Goal: Task Accomplishment & Management: Manage account settings

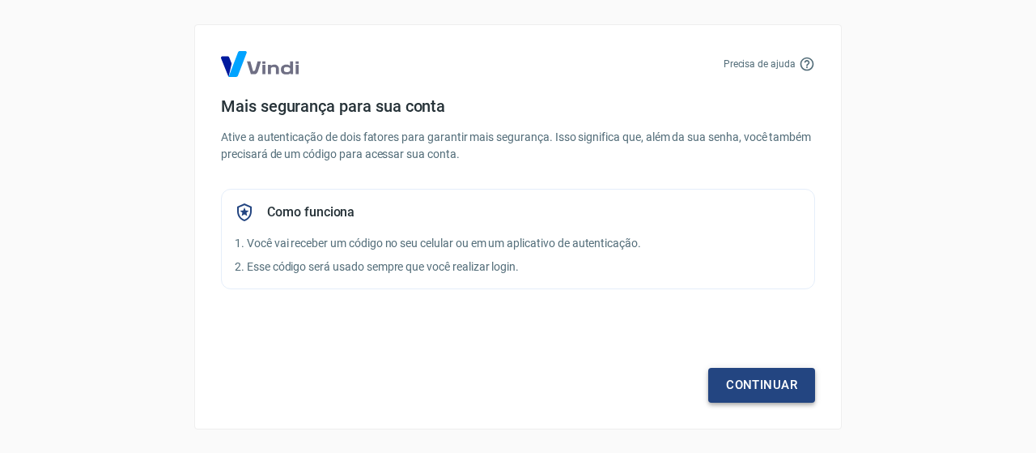
click at [738, 380] on link "Continuar" at bounding box center [761, 385] width 107 height 34
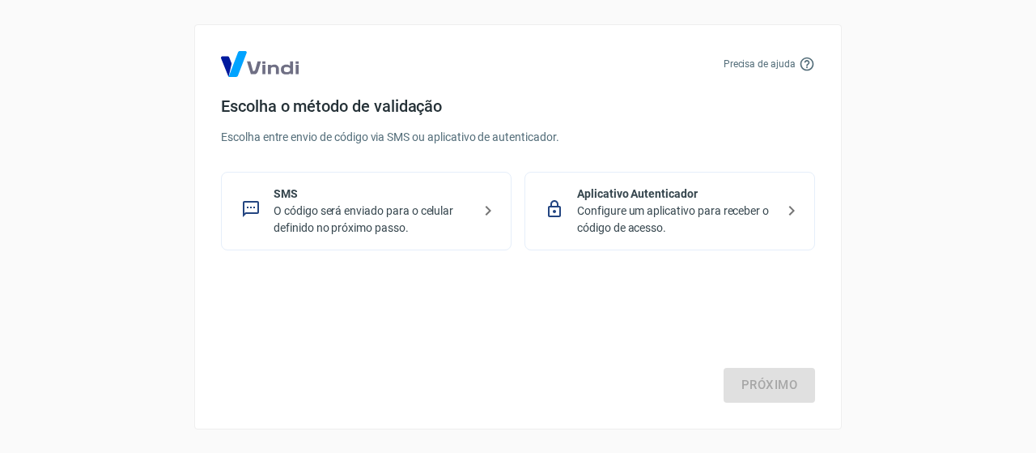
drag, startPoint x: 351, startPoint y: 186, endPoint x: 357, endPoint y: 204, distance: 18.7
click at [352, 190] on p "SMS" at bounding box center [373, 193] width 198 height 17
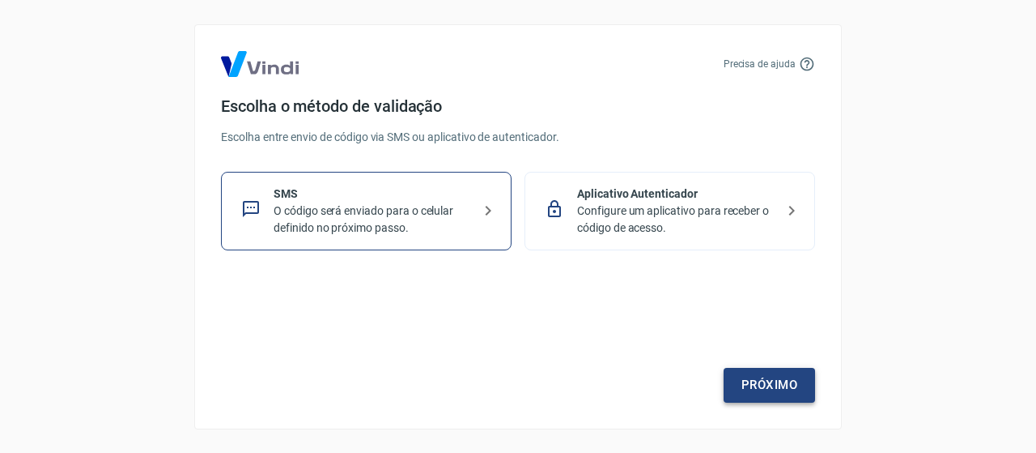
click at [789, 386] on link "Próximo" at bounding box center [769, 385] width 91 height 34
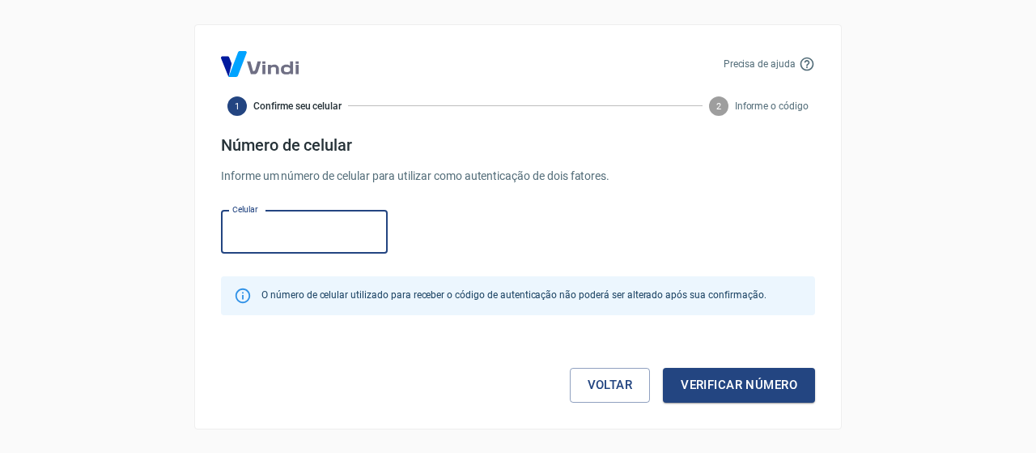
click at [341, 239] on input "Celular" at bounding box center [304, 232] width 167 height 43
type input "[PHONE_NUMBER]"
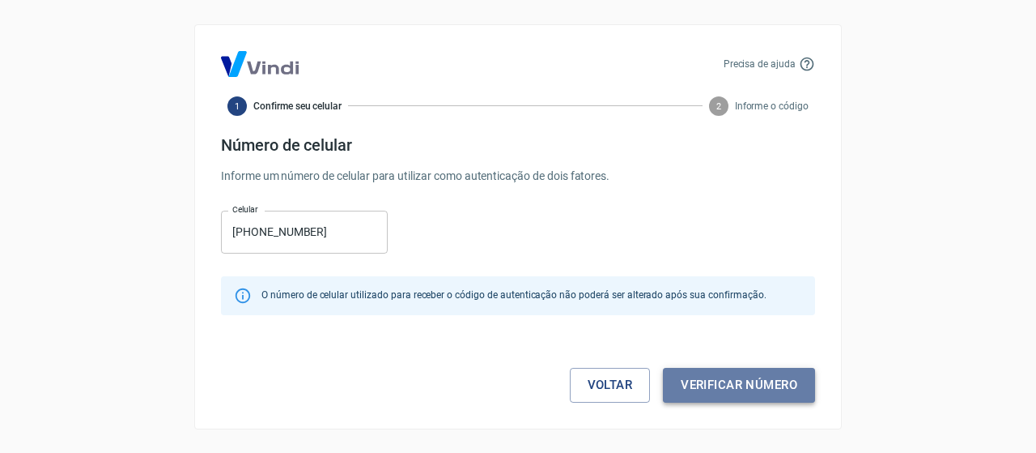
click at [721, 396] on button "Verificar número" at bounding box center [739, 385] width 152 height 34
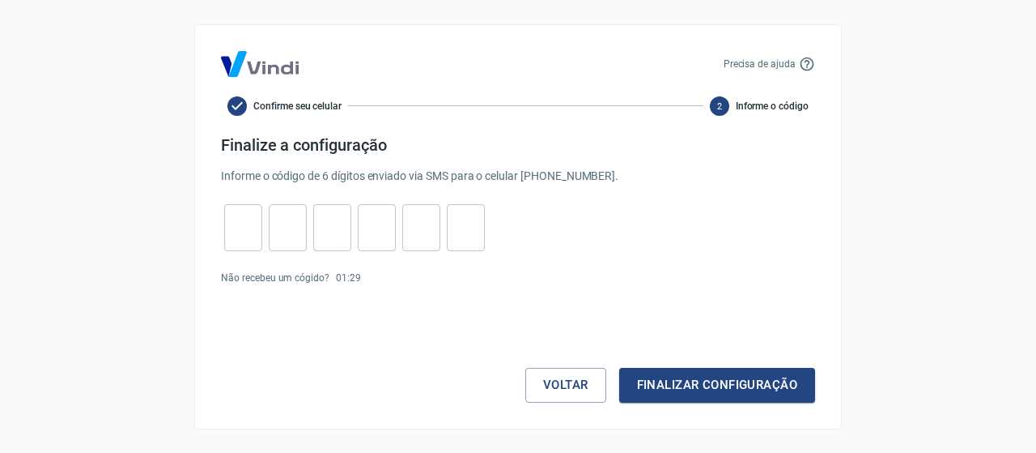
click at [252, 224] on input "tel" at bounding box center [243, 227] width 38 height 35
type input "5"
type input "0"
type input "9"
type input "1"
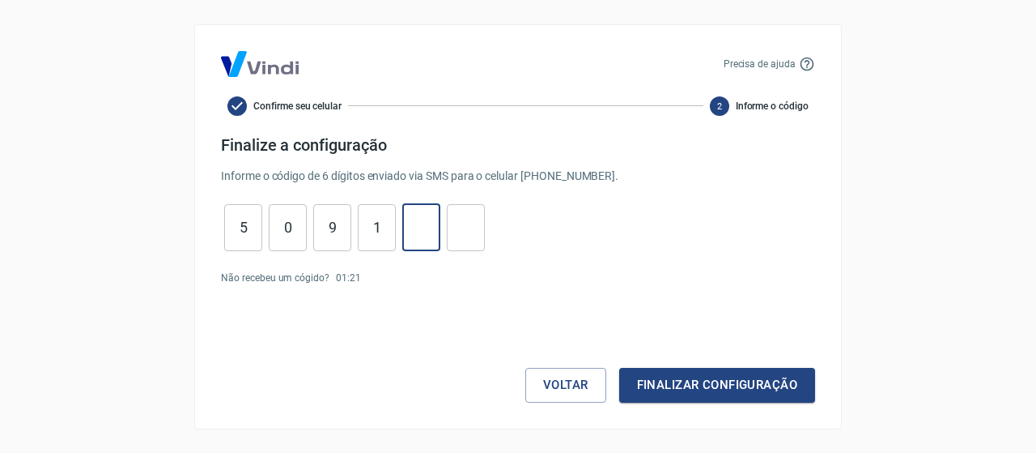
type input "3"
type input "8"
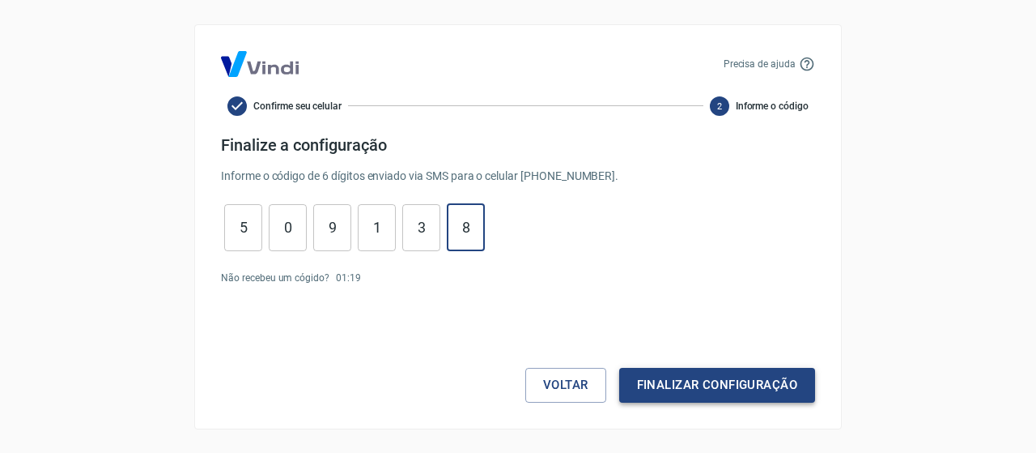
drag, startPoint x: 663, startPoint y: 366, endPoint x: 678, endPoint y: 381, distance: 21.2
click at [664, 367] on div "Voltar Finalizar configuração" at bounding box center [518, 353] width 594 height 98
click at [679, 381] on button "Finalizar configuração" at bounding box center [717, 385] width 196 height 34
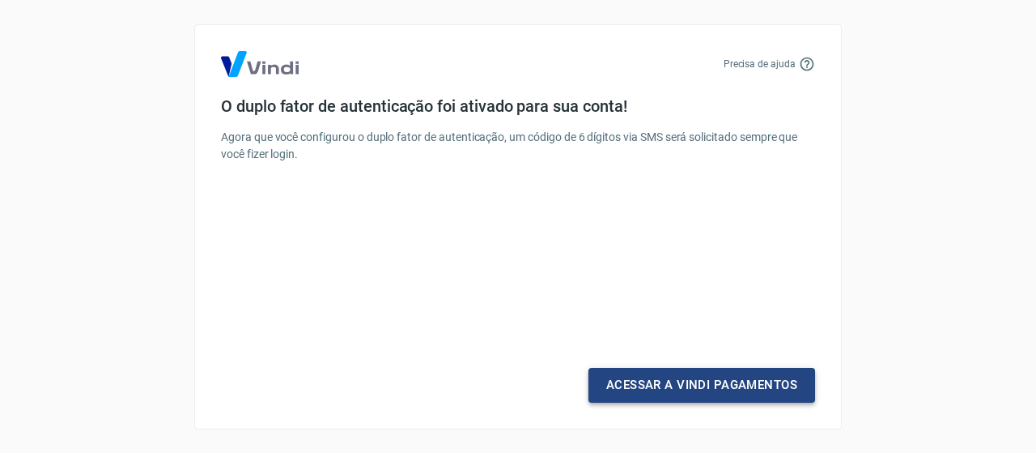
click at [653, 383] on link "Acessar a Vindi Pagamentos" at bounding box center [702, 385] width 227 height 34
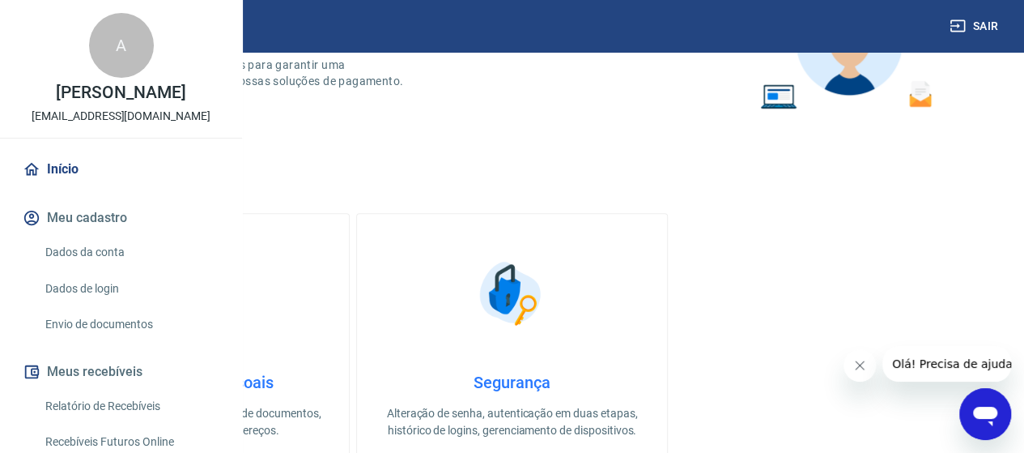
scroll to position [486, 0]
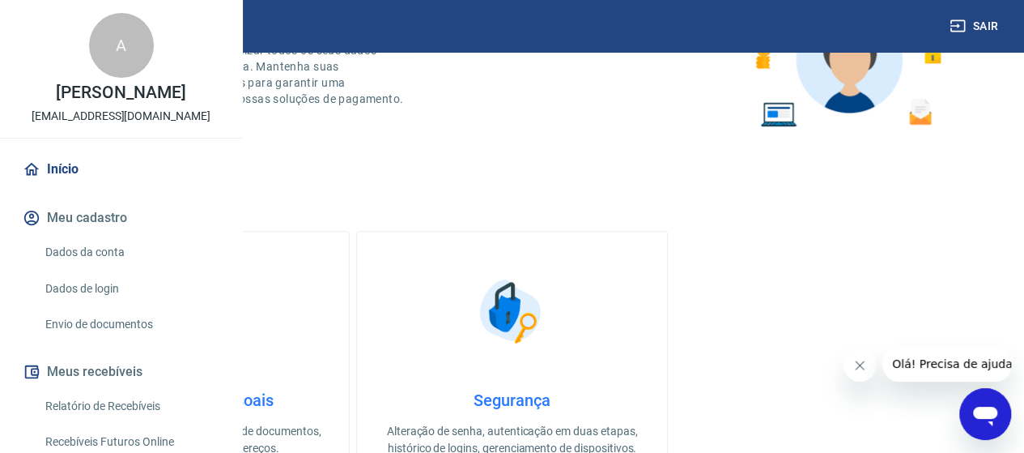
click at [93, 269] on link "Dados da conta" at bounding box center [131, 252] width 184 height 33
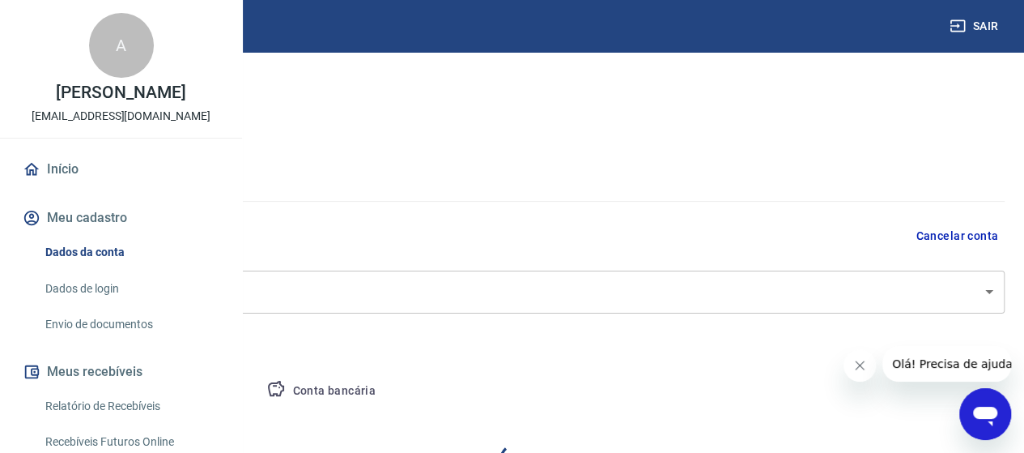
select select "SP"
select select "business"
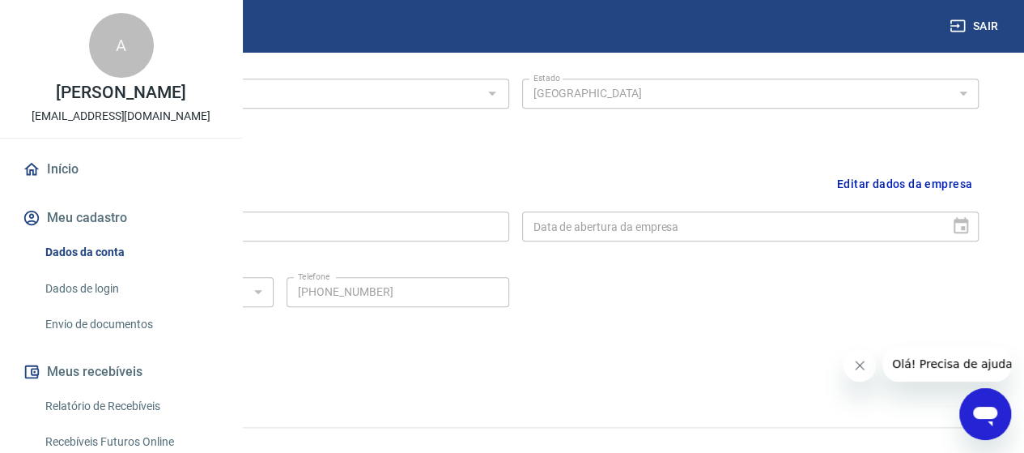
scroll to position [714, 0]
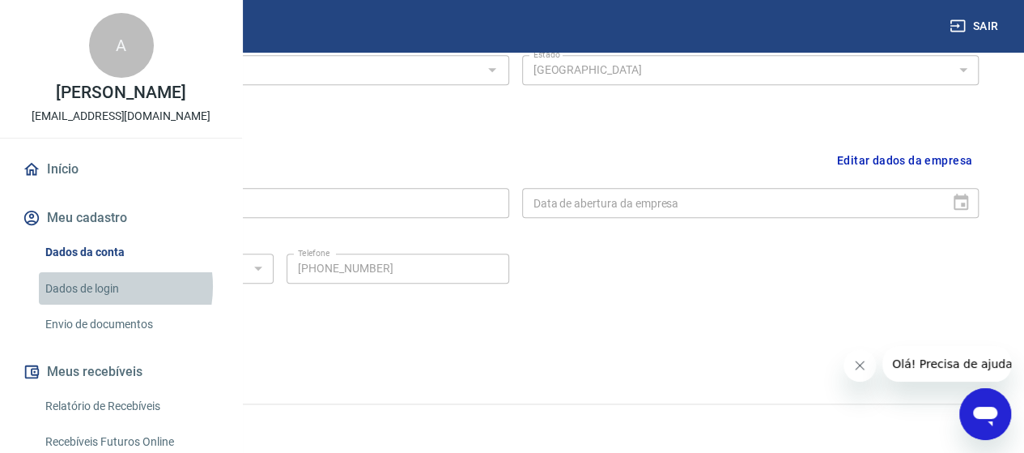
click at [92, 305] on link "Dados de login" at bounding box center [131, 288] width 184 height 33
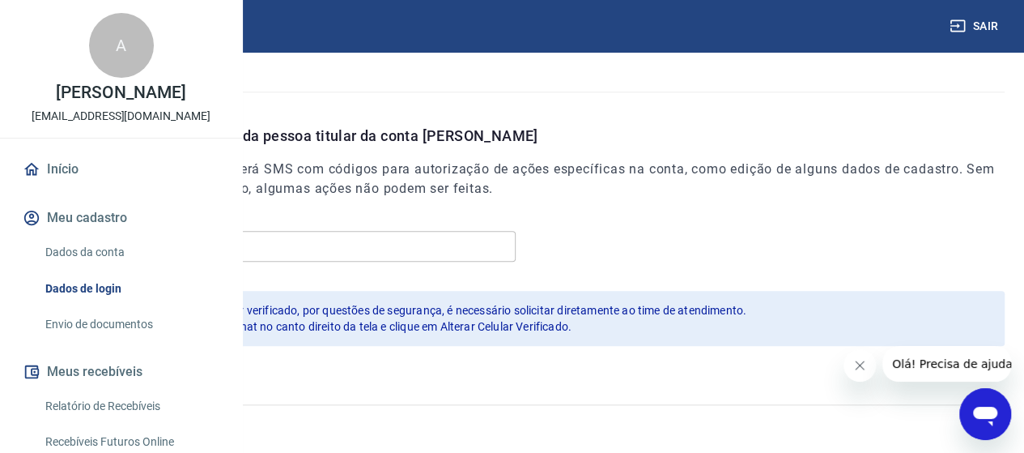
click at [115, 341] on link "Envio de documentos" at bounding box center [131, 324] width 184 height 33
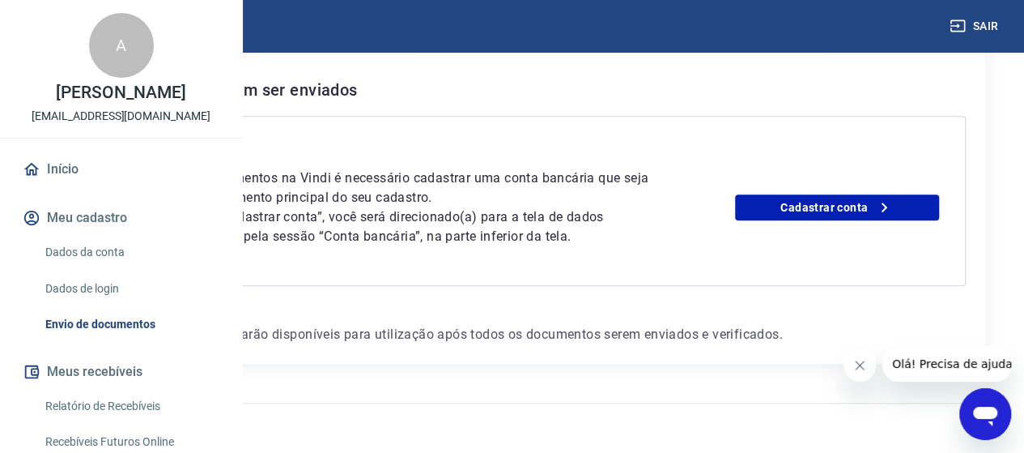
scroll to position [314, 0]
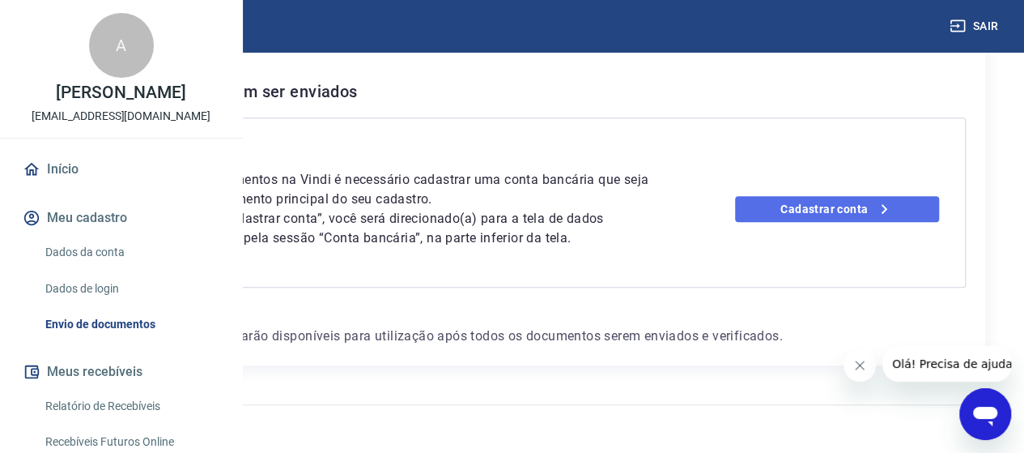
click at [836, 222] on link "Cadastrar conta" at bounding box center [837, 209] width 204 height 26
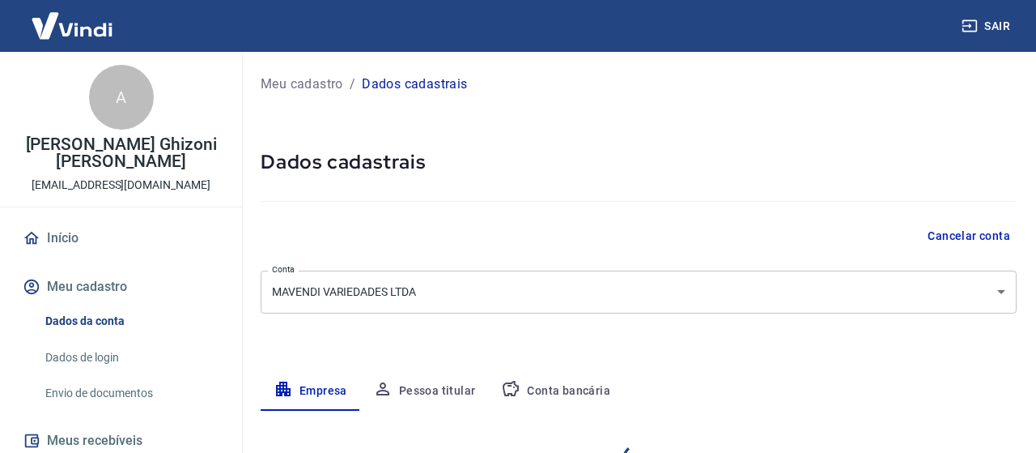
select select "SP"
select select "business"
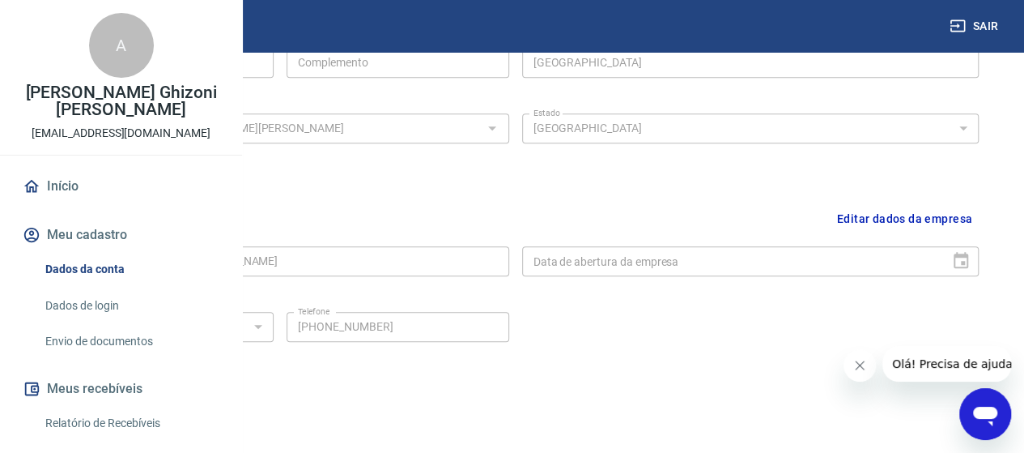
scroll to position [714, 0]
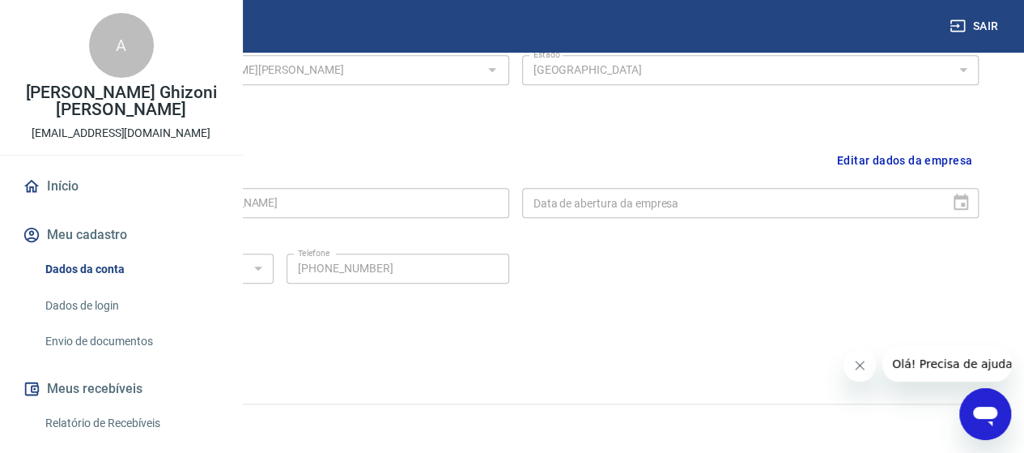
click at [110, 286] on link "Dados da conta" at bounding box center [131, 269] width 184 height 33
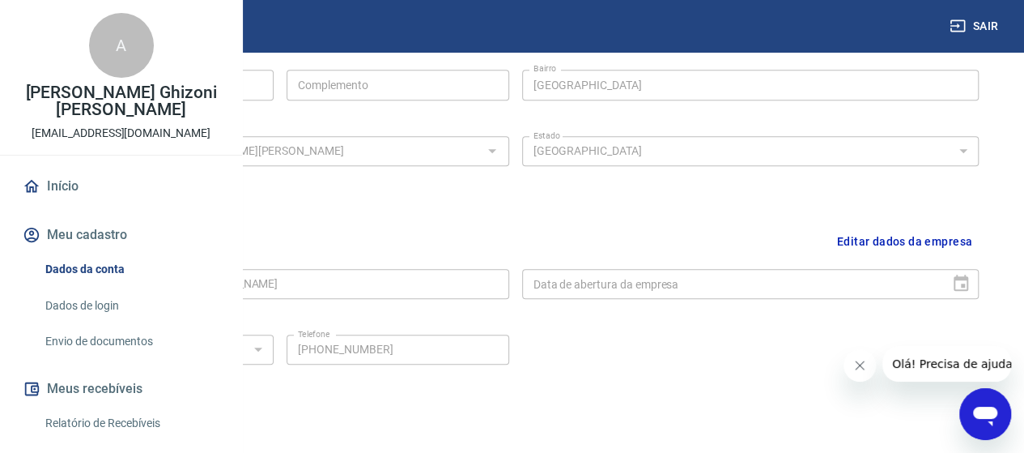
click at [861, 242] on button "Editar dados da empresa" at bounding box center [905, 241] width 148 height 41
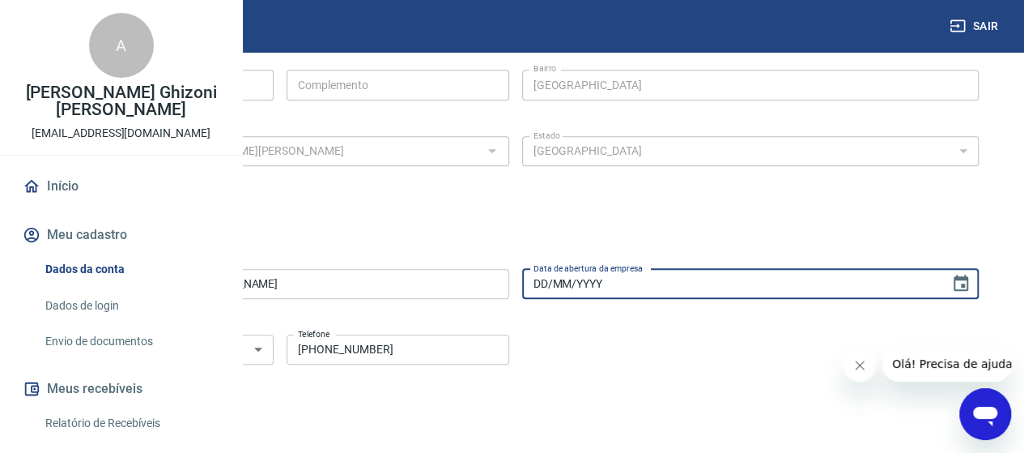
drag, startPoint x: 759, startPoint y: 286, endPoint x: 771, endPoint y: 286, distance: 11.3
click at [762, 285] on input "DD/MM/YYYY" at bounding box center [730, 284] width 417 height 30
type input "24/07/2025"
click at [683, 357] on div "Tipo de telefone Residencial Comercial Tipo de telefone Telefone (12) 99725-734…" at bounding box center [515, 361] width 927 height 66
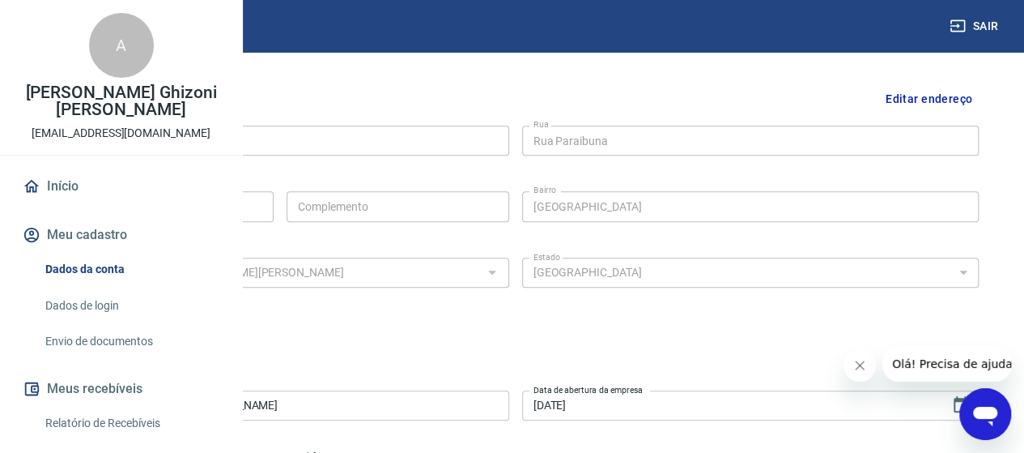
scroll to position [390, 0]
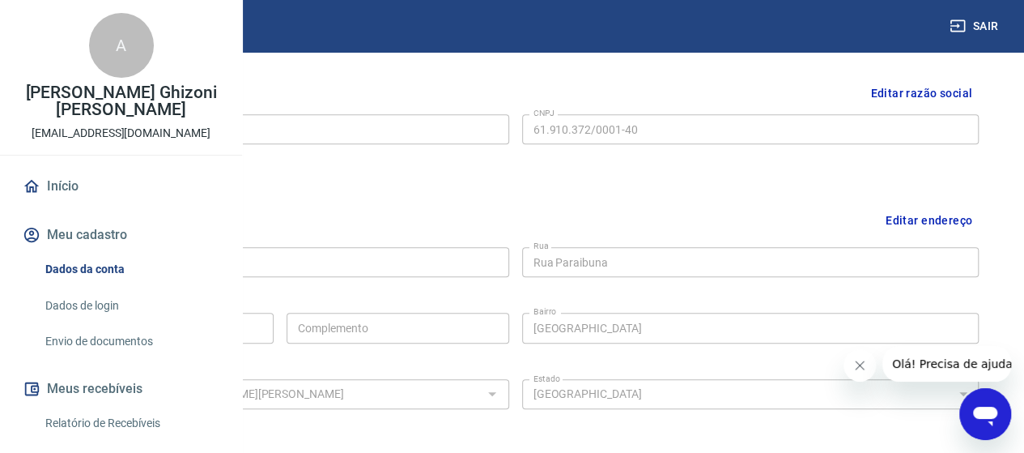
click at [925, 223] on button "Editar endereço" at bounding box center [929, 219] width 100 height 41
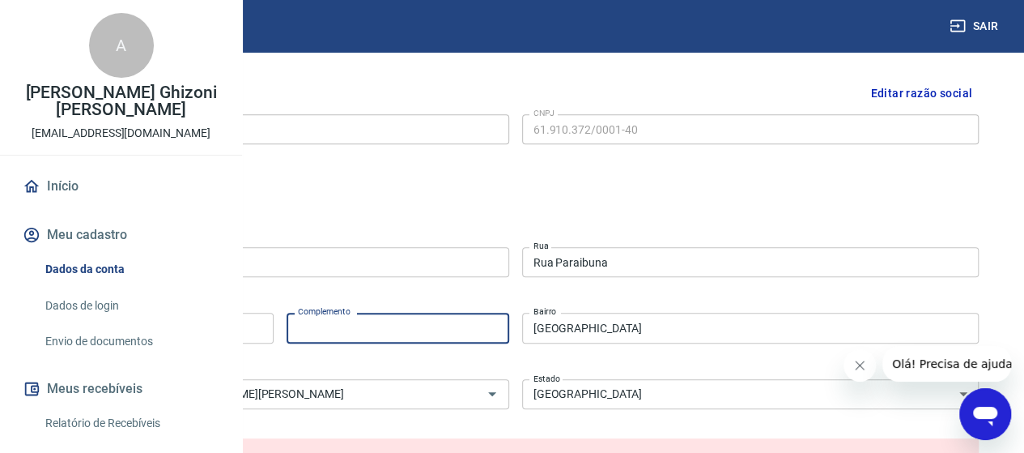
click at [508, 332] on input "Complemento" at bounding box center [398, 328] width 222 height 30
type input "Sala 506"
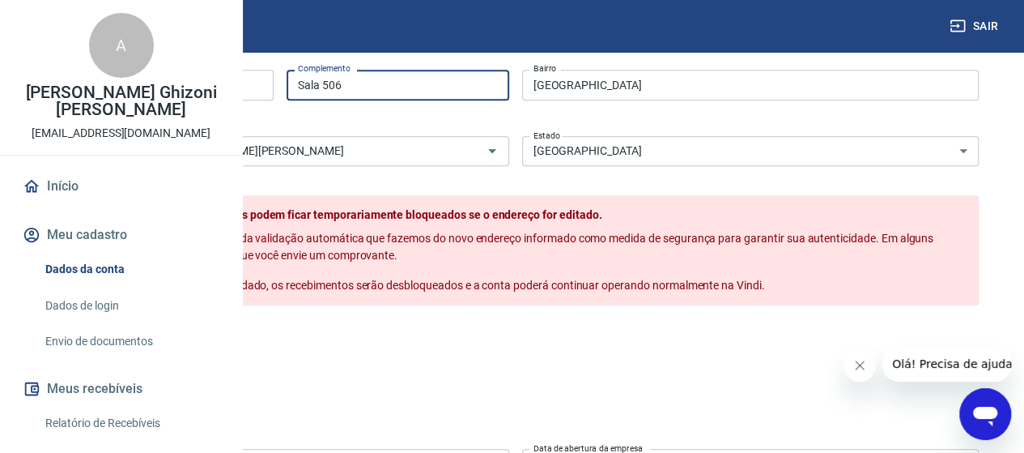
click at [113, 354] on button "Salvar" at bounding box center [83, 340] width 62 height 31
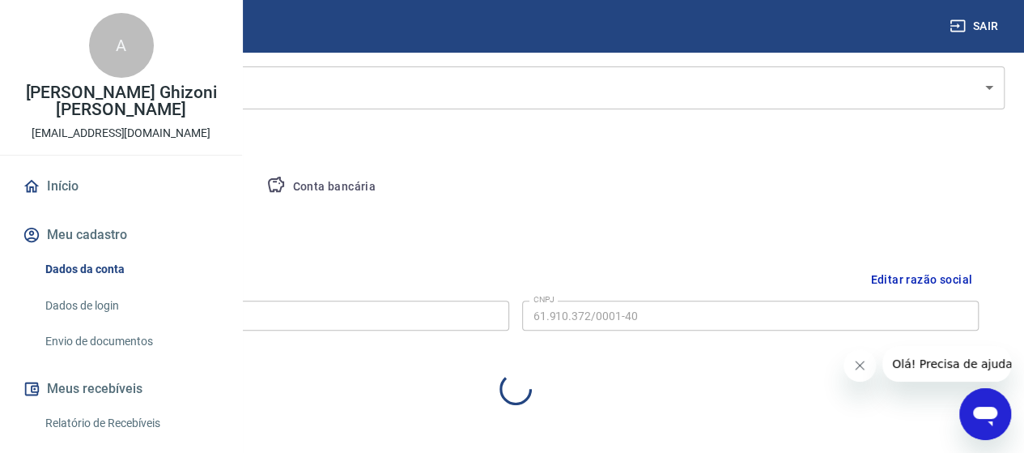
select select "SP"
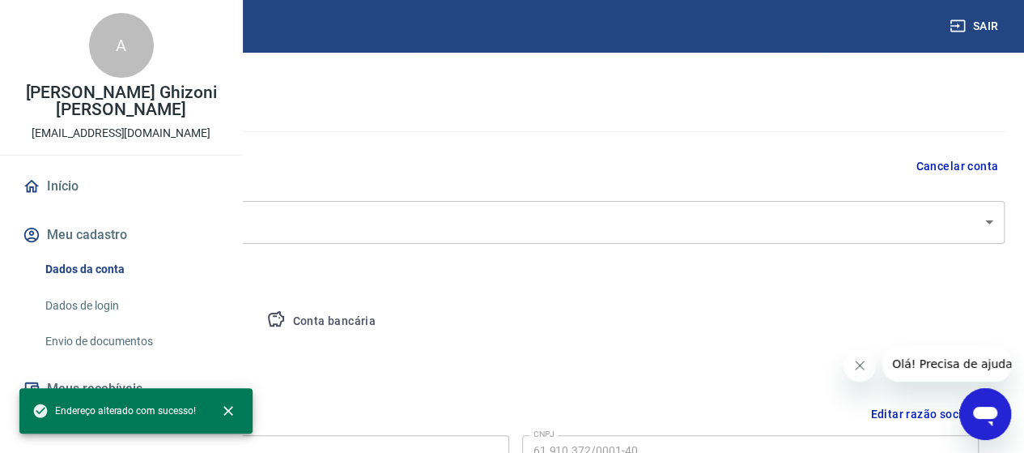
scroll to position [162, 0]
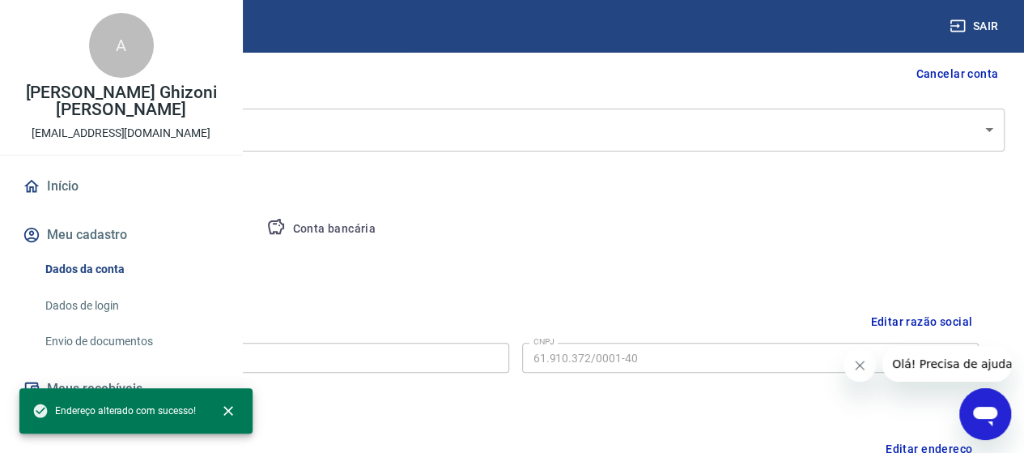
click at [254, 227] on button "Pessoa titular" at bounding box center [189, 229] width 129 height 39
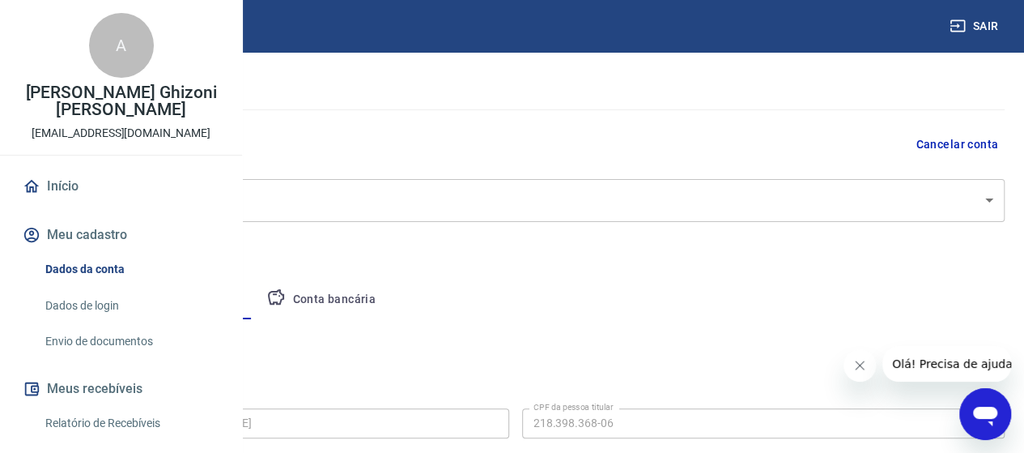
scroll to position [0, 0]
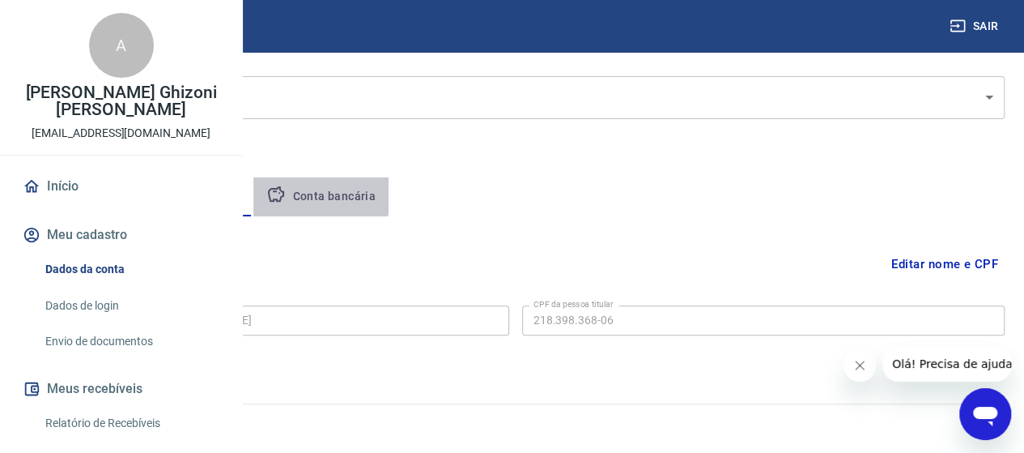
click at [389, 189] on button "Conta bancária" at bounding box center [320, 196] width 135 height 39
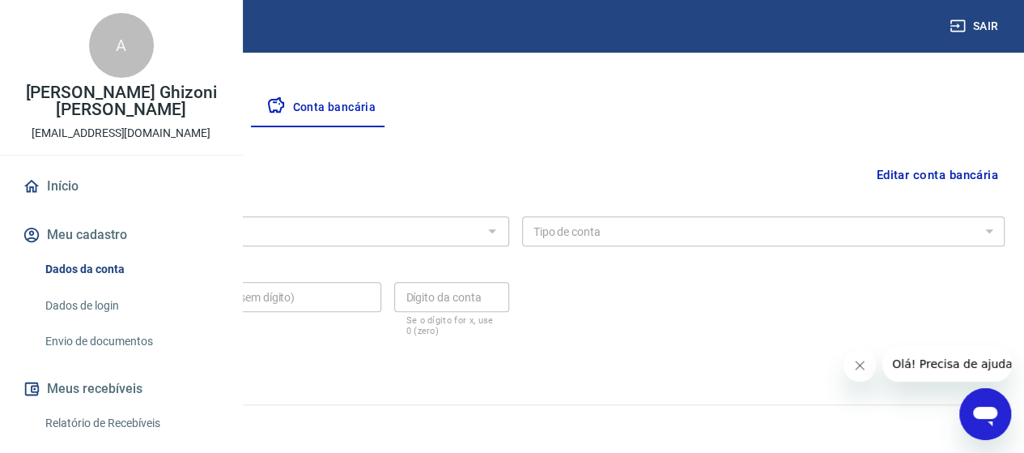
scroll to position [283, 0]
click at [502, 224] on div at bounding box center [491, 230] width 21 height 23
click at [876, 184] on button "Editar conta bancária" at bounding box center [937, 174] width 135 height 31
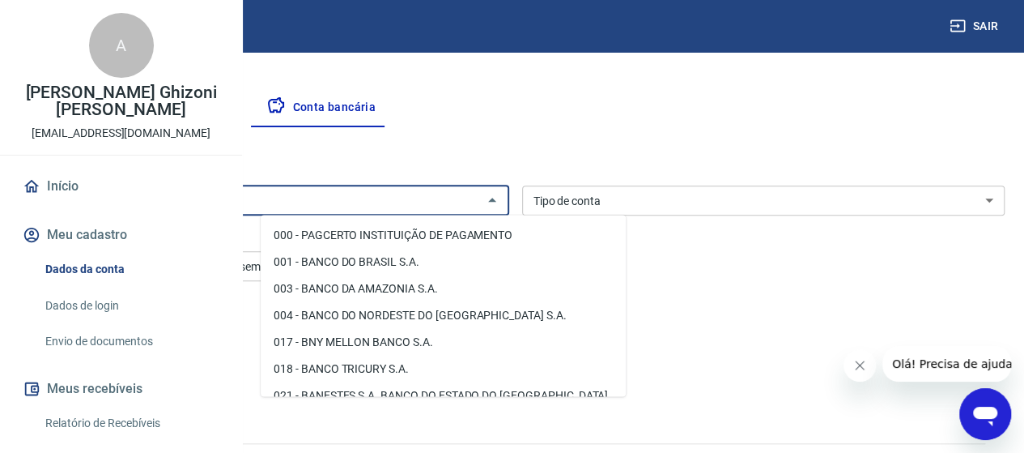
click at [393, 206] on input "Banco" at bounding box center [254, 200] width 447 height 20
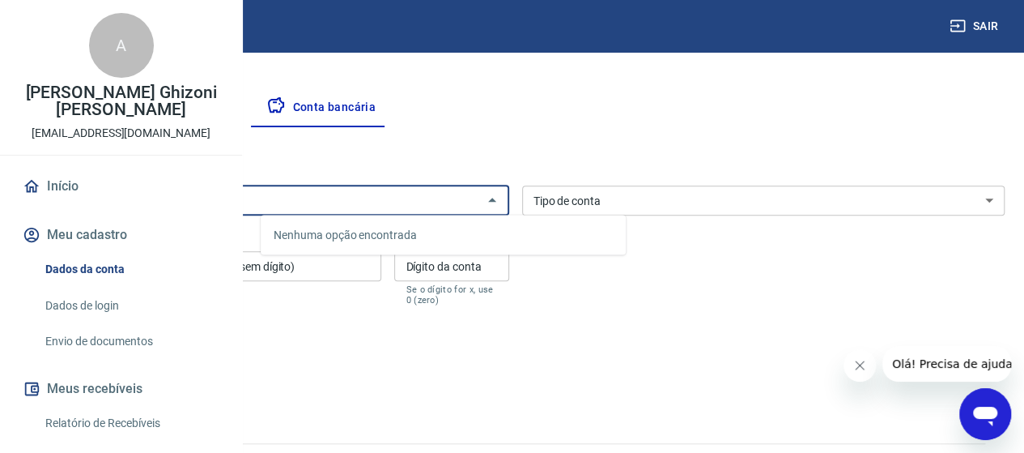
type input "3"
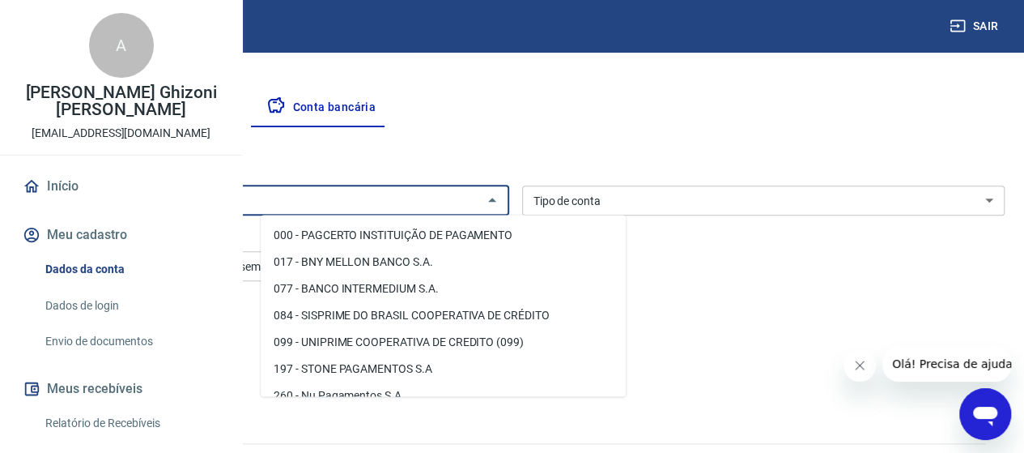
type input "m"
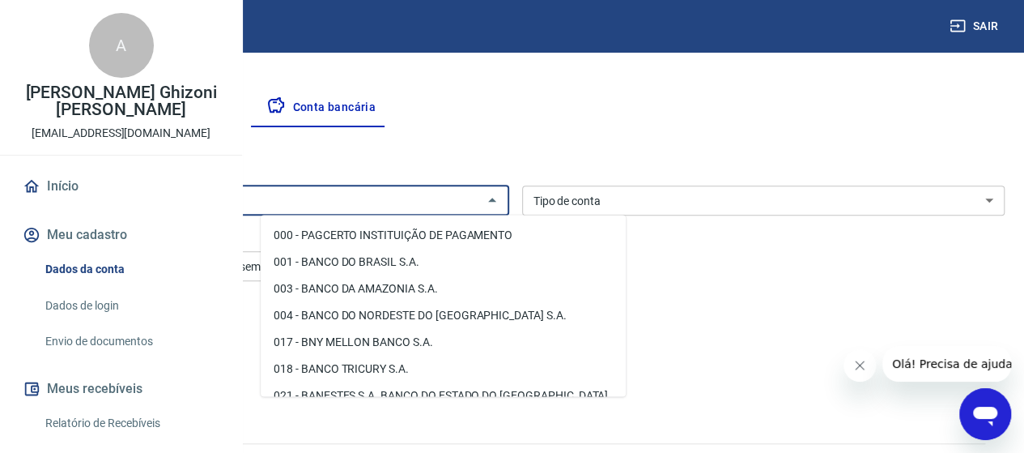
click at [627, 130] on div "Editar conta bancária Banco Banco Tipo de conta Conta Corrente Conta Poupança T…" at bounding box center [515, 265] width 979 height 277
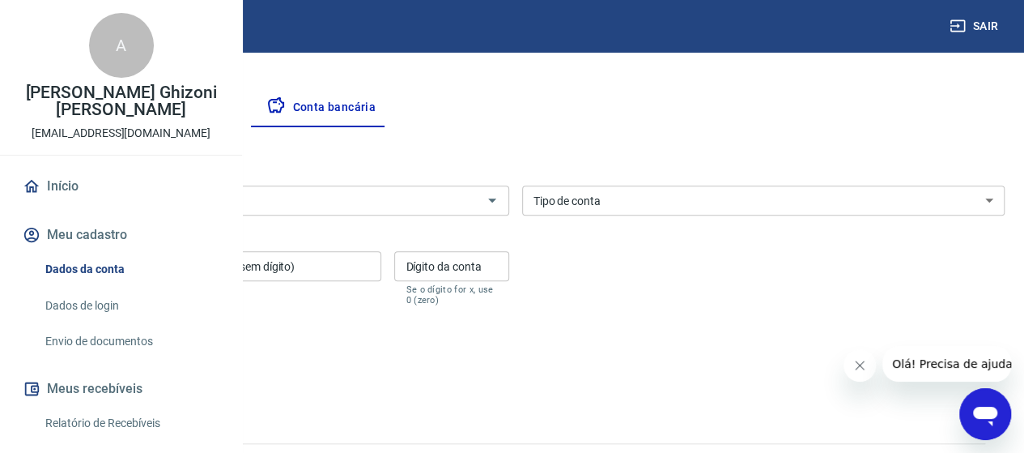
drag, startPoint x: 673, startPoint y: 193, endPoint x: 657, endPoint y: 196, distance: 16.4
click at [672, 193] on div "Tipo de conta Conta Corrente Conta Poupança Tipo de conta" at bounding box center [763, 200] width 483 height 30
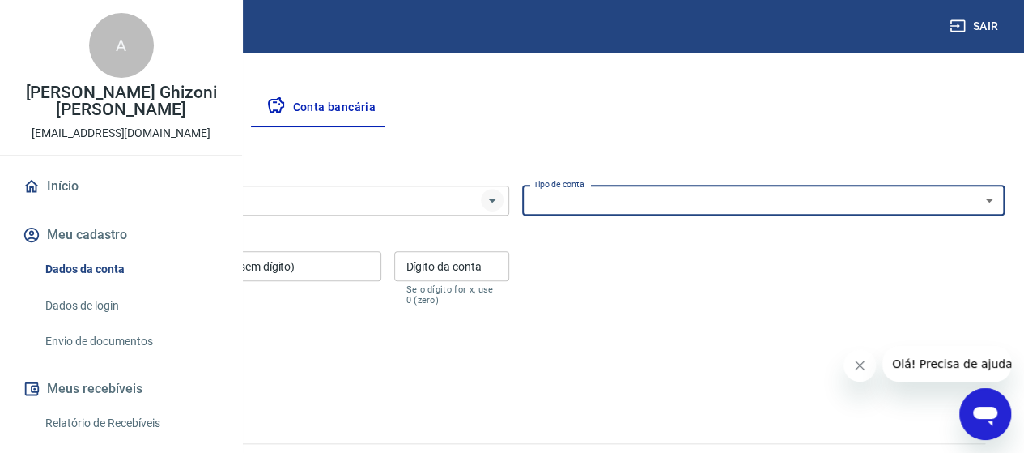
click at [509, 189] on div "Banco" at bounding box center [267, 200] width 483 height 30
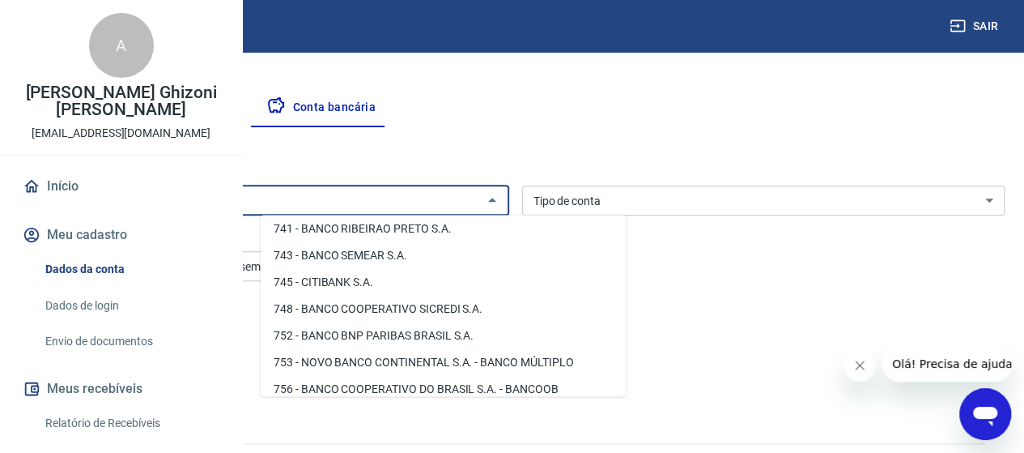
scroll to position [2571, 0]
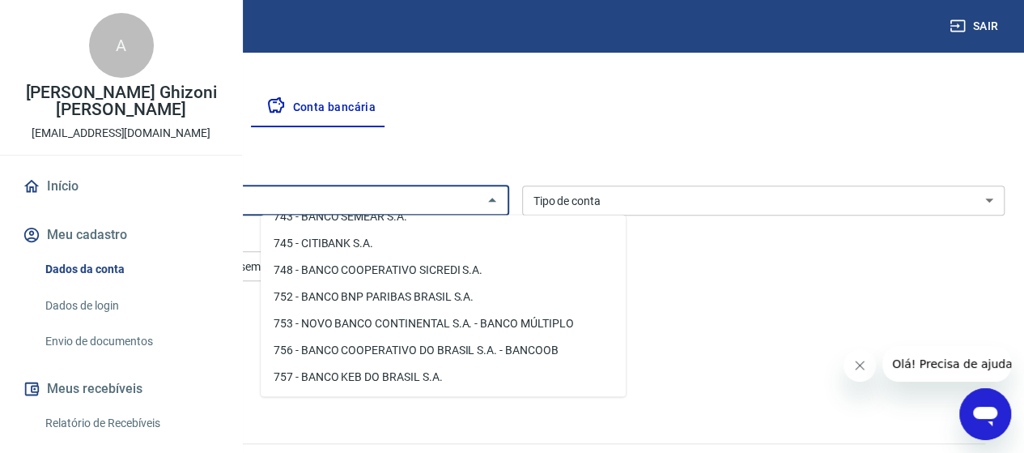
drag, startPoint x: 753, startPoint y: 295, endPoint x: 727, endPoint y: 307, distance: 28.6
click at [749, 296] on div "Banco Banco Tipo de conta Conta Corrente Conta Poupança Tipo de conta Agência (…" at bounding box center [515, 244] width 979 height 130
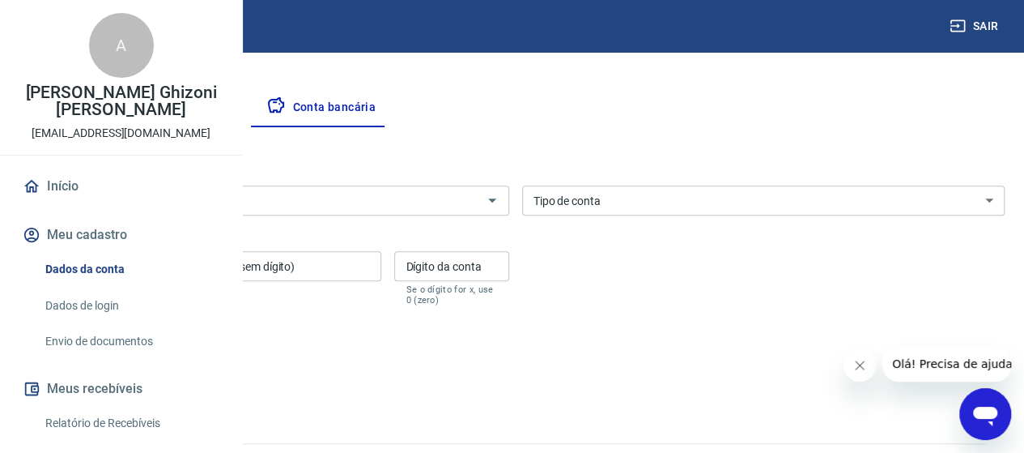
click at [87, 369] on button "Salvar" at bounding box center [57, 369] width 62 height 31
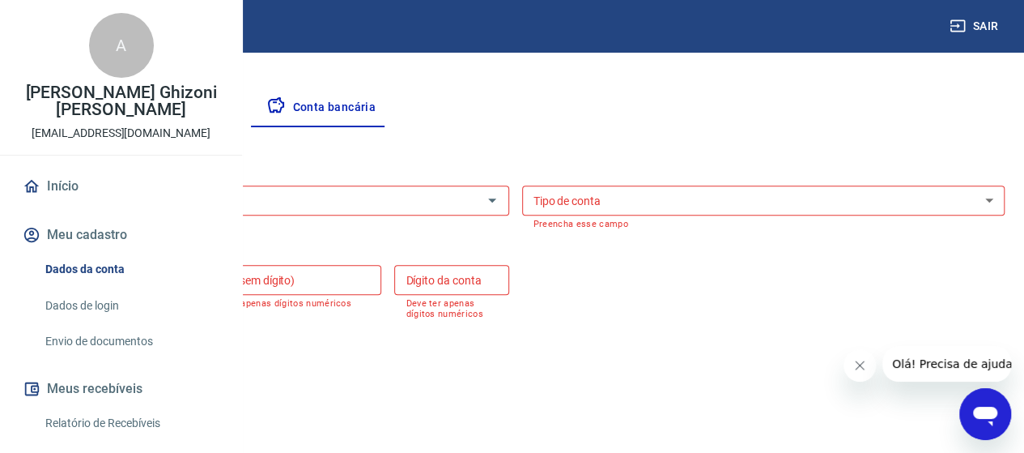
click at [389, 207] on input "Banco" at bounding box center [254, 200] width 447 height 20
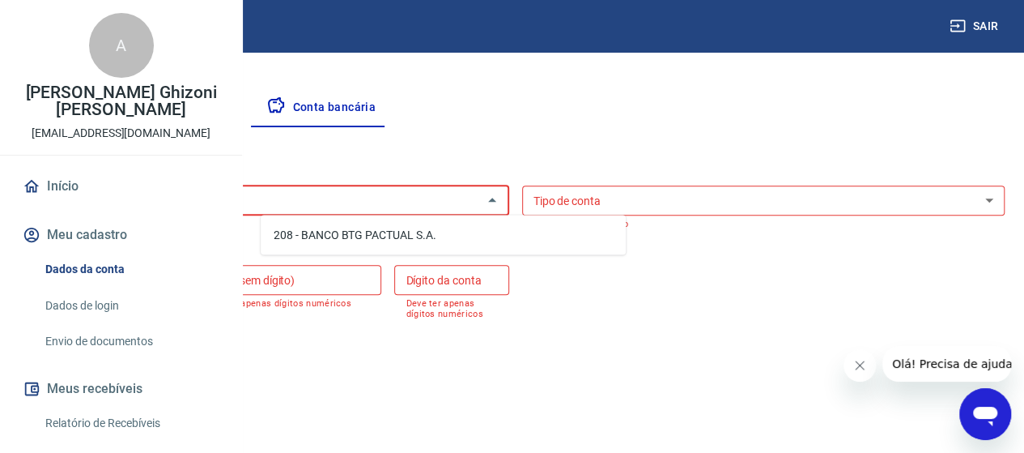
click at [391, 234] on li "208 - BANCO BTG PACTUAL S.A." at bounding box center [443, 234] width 365 height 27
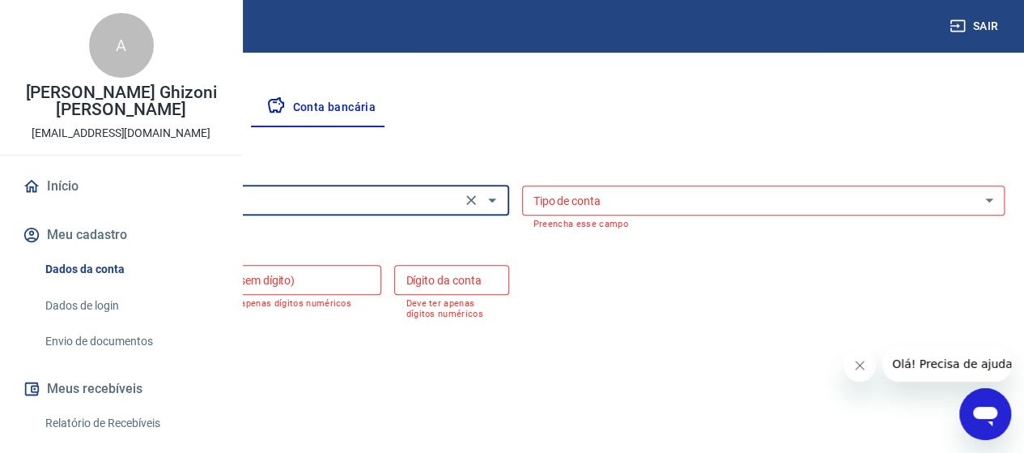
type input "208 - BANCO BTG PACTUAL S.A."
click at [727, 198] on select "Conta Corrente Conta Poupança" at bounding box center [763, 200] width 483 height 30
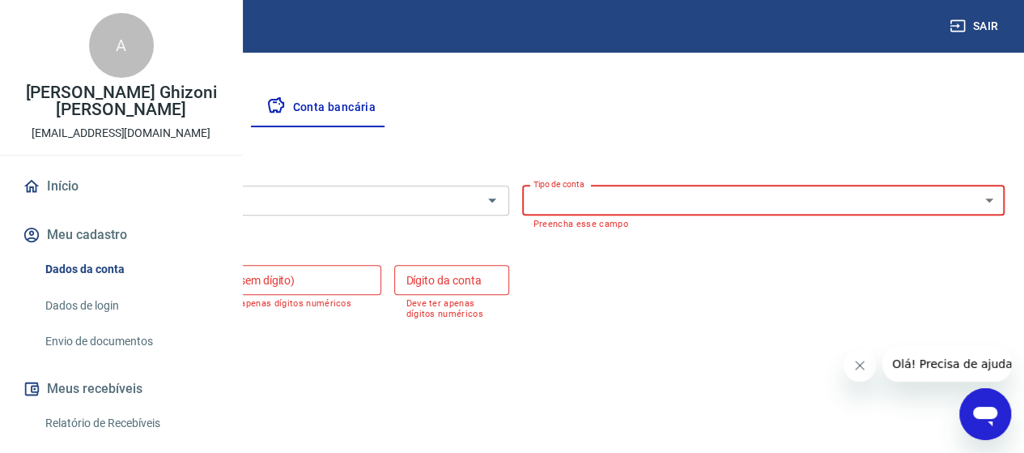
select select "1"
click at [639, 185] on select "Conta Corrente Conta Poupança" at bounding box center [763, 200] width 483 height 30
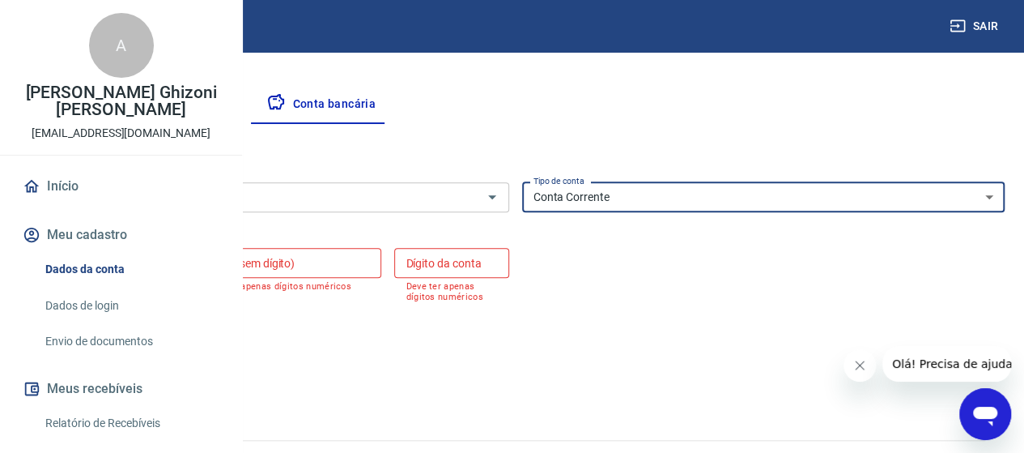
scroll to position [334, 0]
